Goal: Information Seeking & Learning: Learn about a topic

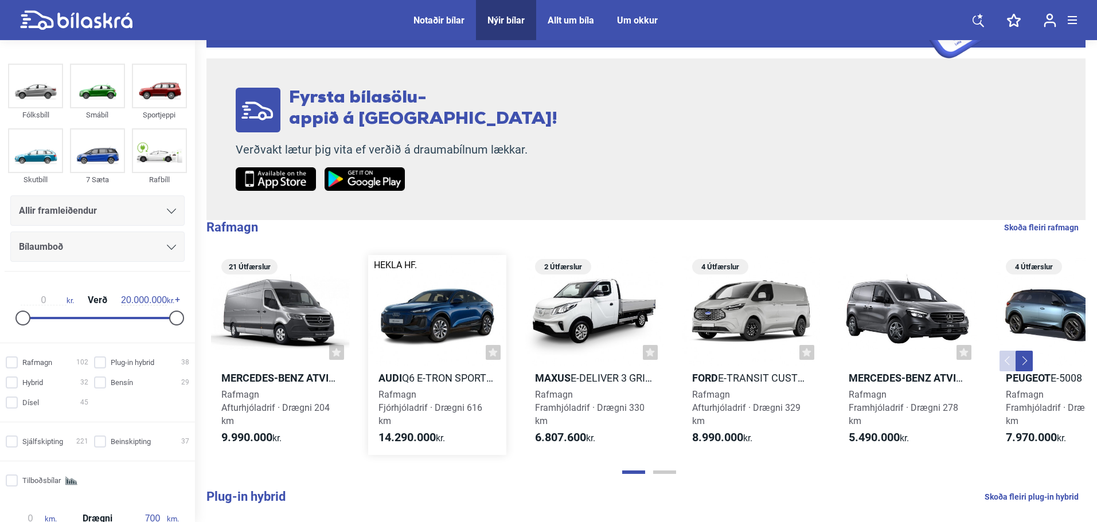
scroll to position [287, 0]
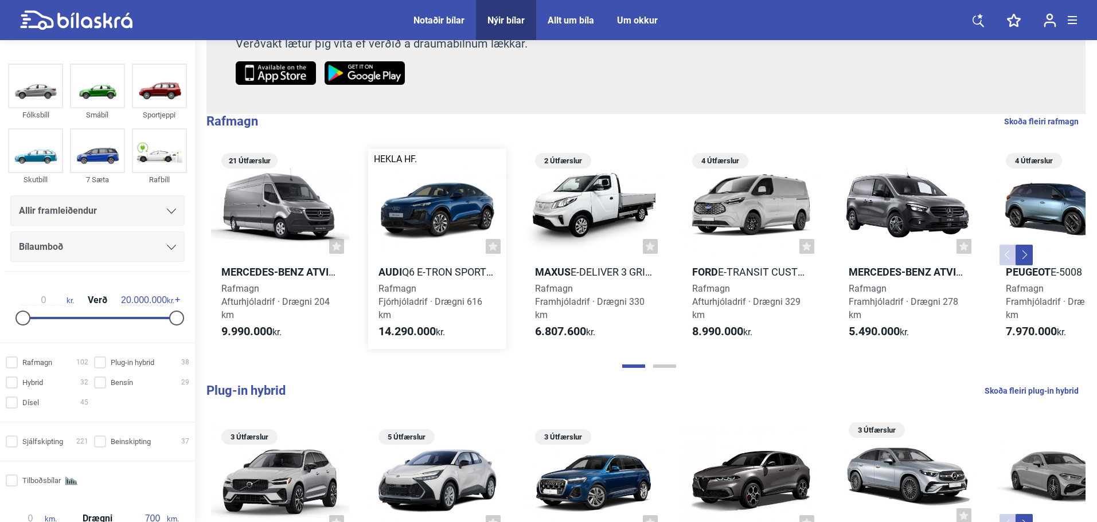
click at [400, 218] on div at bounding box center [437, 204] width 139 height 111
